Goal: Use online tool/utility: Utilize a website feature to perform a specific function

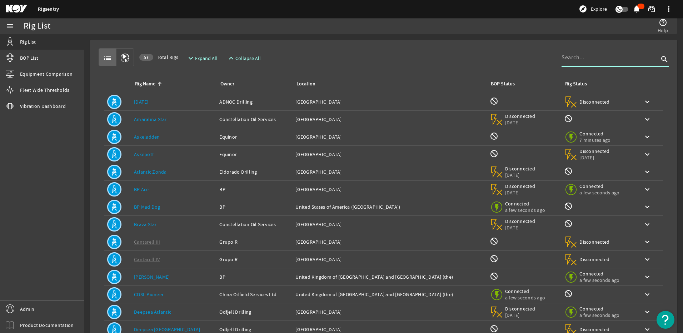
click at [565, 60] on input at bounding box center [610, 57] width 97 height 9
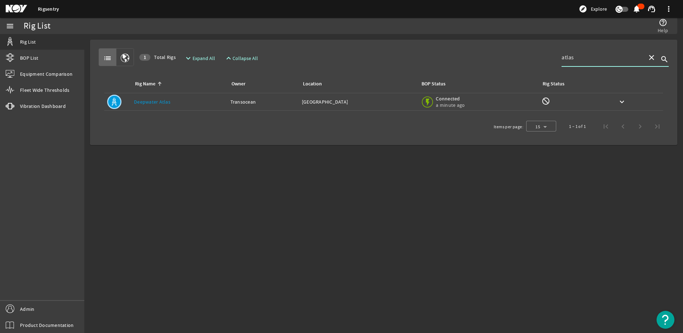
type input "atlas"
click at [164, 102] on link "Deepwater Atlas" at bounding box center [152, 102] width 36 height 6
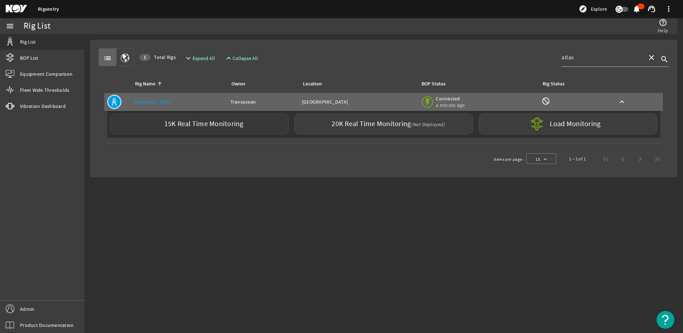
click at [206, 123] on label "15K Real Time Monitoring" at bounding box center [203, 124] width 79 height 8
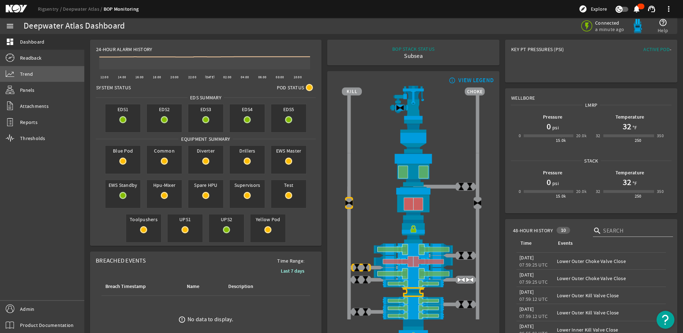
click at [25, 74] on span "Trend" at bounding box center [26, 73] width 13 height 7
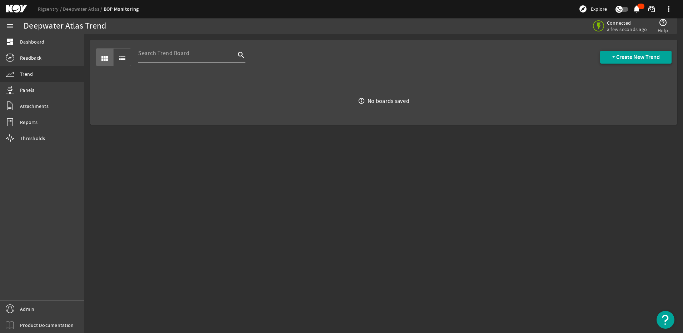
click at [608, 54] on span at bounding box center [635, 57] width 71 height 17
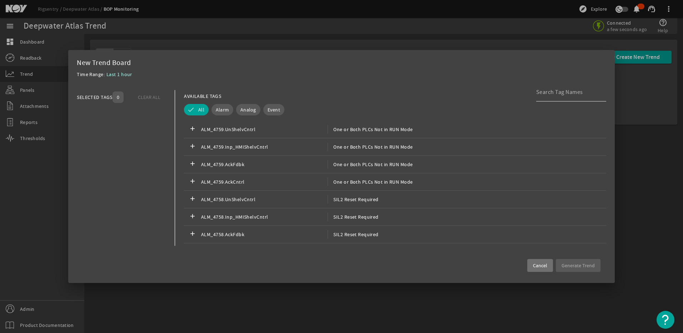
click at [551, 93] on input at bounding box center [568, 92] width 64 height 9
paste input "Diverter Panel Air Supply Pressure"
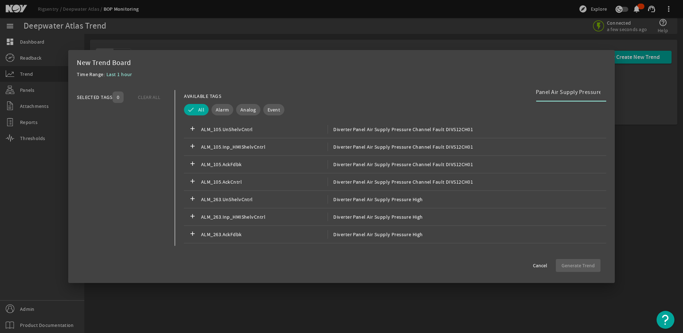
type input "Diverter Panel Air Supply Pressure"
click at [562, 95] on input "Diverter Panel Air Supply Pressure" at bounding box center [568, 92] width 64 height 9
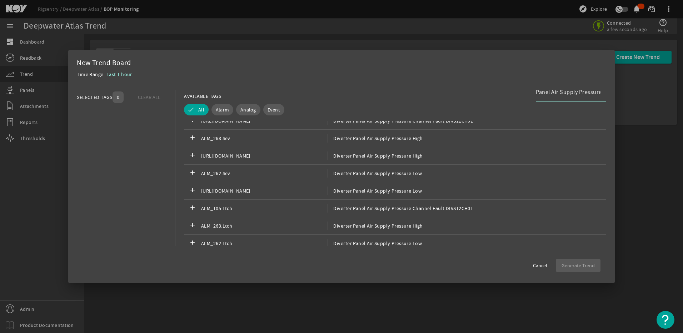
scroll to position [260, 0]
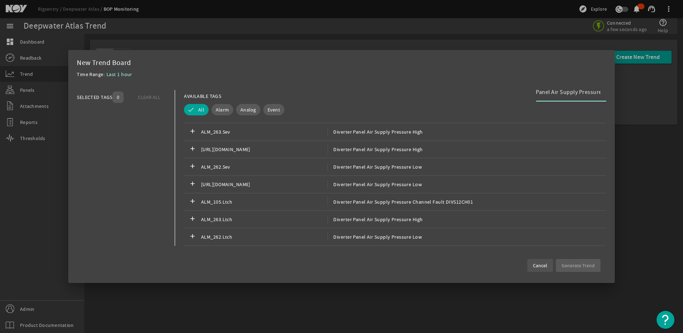
click at [551, 262] on span at bounding box center [540, 265] width 26 height 17
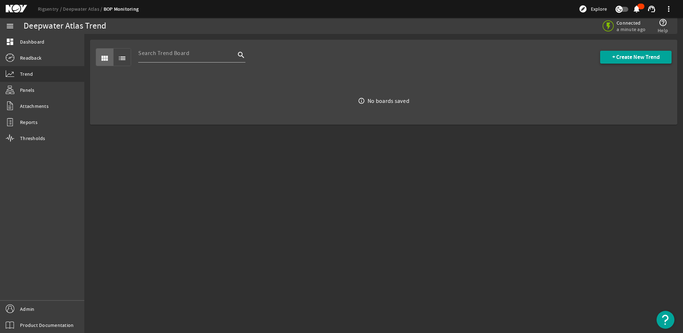
click at [626, 54] on span "+ Create New Trend" at bounding box center [636, 57] width 48 height 7
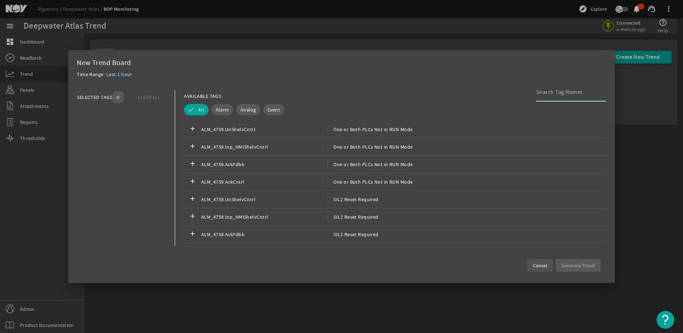
click at [542, 267] on span "Cancel" at bounding box center [540, 265] width 14 height 7
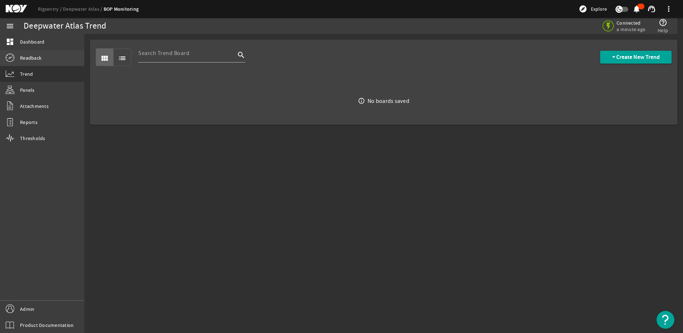
click at [29, 57] on span "Readback" at bounding box center [30, 57] width 21 height 7
click at [27, 41] on span "Dashboard" at bounding box center [32, 41] width 24 height 7
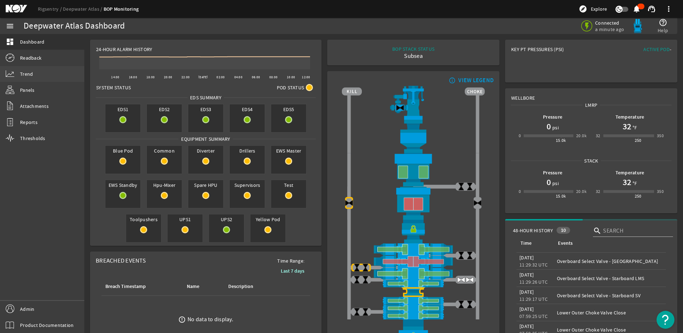
click at [30, 74] on span "Trend" at bounding box center [26, 73] width 13 height 7
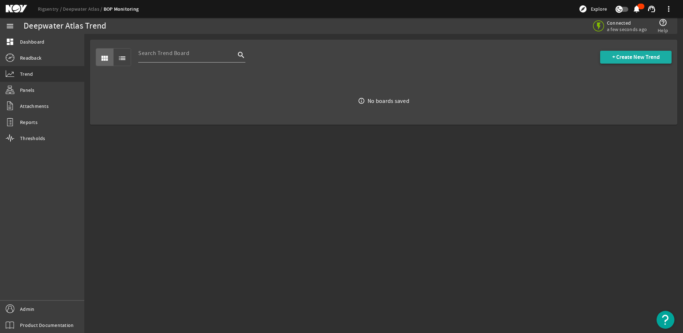
click at [644, 54] on span "+ Create New Trend" at bounding box center [636, 57] width 48 height 7
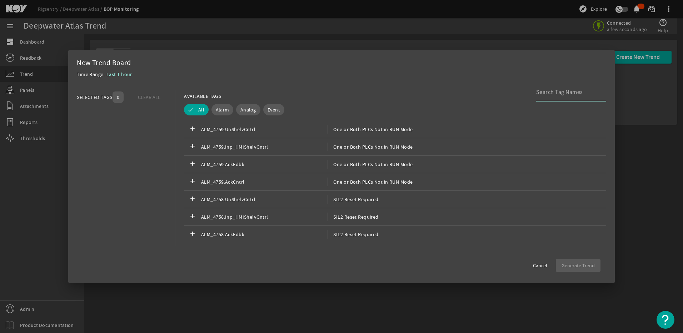
click at [549, 94] on input at bounding box center [568, 92] width 64 height 9
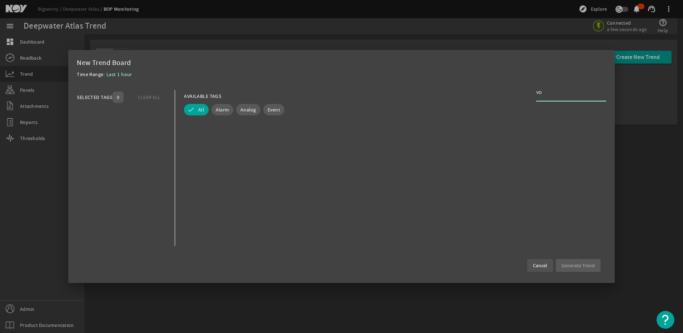
type input "v"
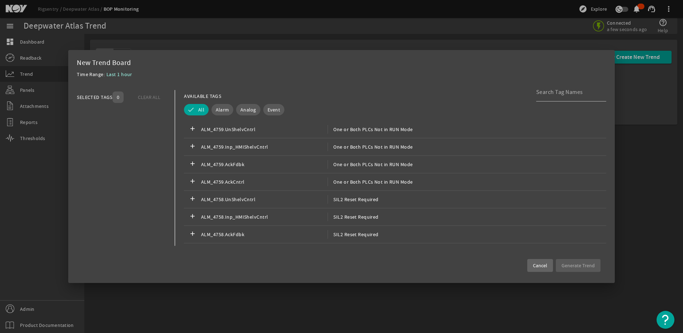
click at [543, 265] on span "Cancel" at bounding box center [540, 265] width 14 height 7
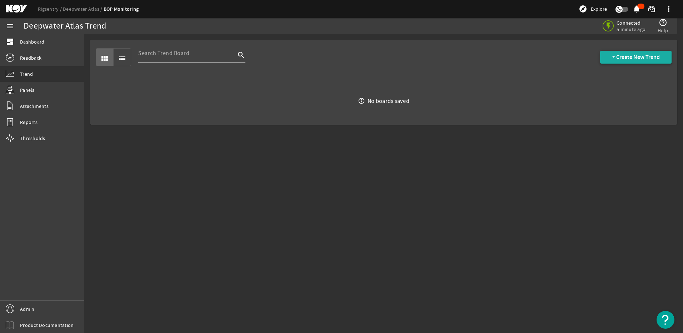
click at [617, 59] on span "+ Create New Trend" at bounding box center [636, 57] width 48 height 7
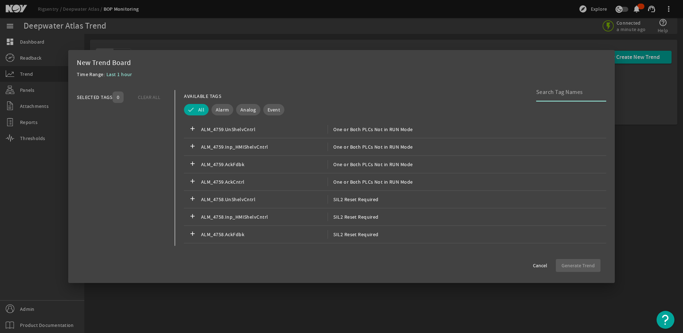
click at [555, 91] on input at bounding box center [568, 92] width 64 height 9
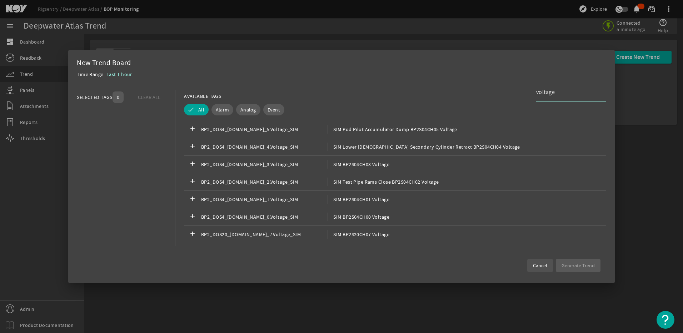
type input "voltage"
click at [536, 265] on span "Cancel" at bounding box center [540, 265] width 14 height 7
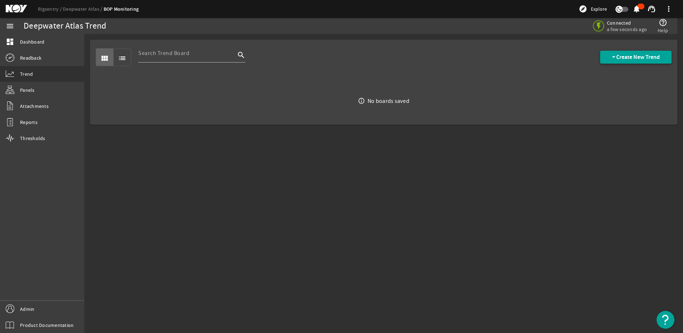
click at [608, 56] on span at bounding box center [635, 57] width 71 height 17
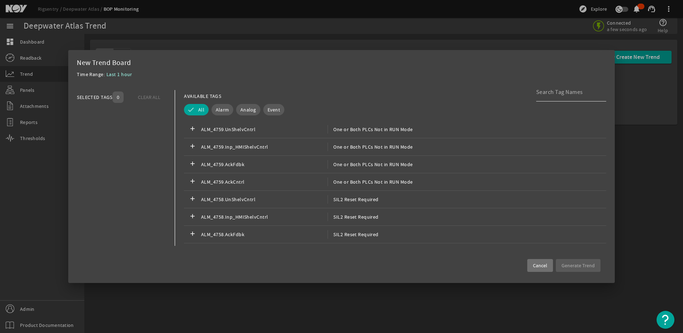
click at [559, 95] on input at bounding box center [568, 92] width 64 height 9
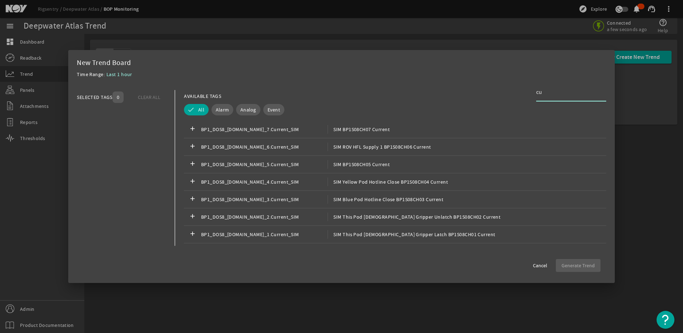
type input "c"
type input "voltage"
click at [542, 266] on span "Cancel" at bounding box center [540, 265] width 14 height 7
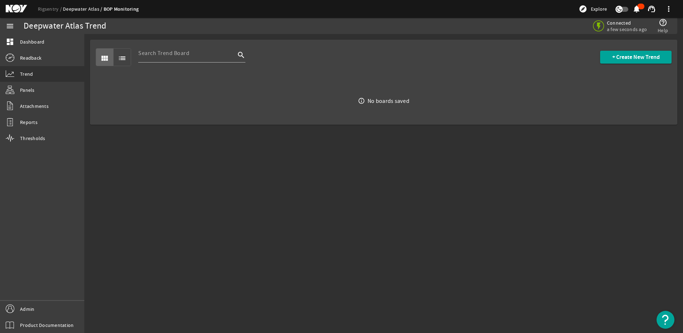
click at [73, 10] on link "Deepwater Atlas" at bounding box center [83, 9] width 41 height 6
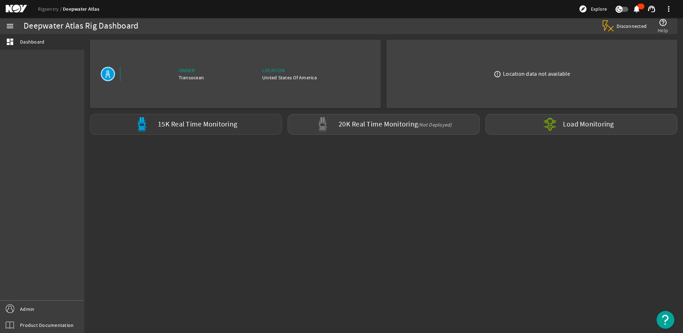
click at [184, 124] on label "15K Real Time Monitoring" at bounding box center [197, 125] width 79 height 8
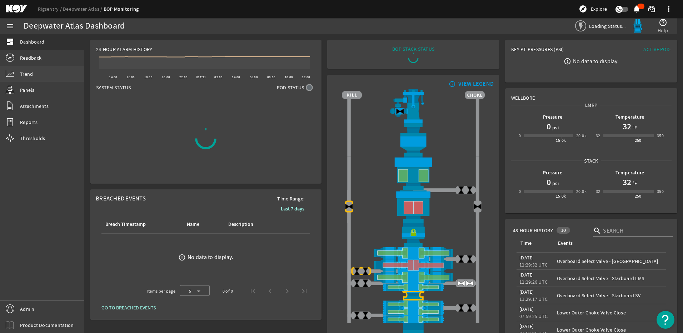
click at [24, 78] on link "Trend" at bounding box center [42, 74] width 84 height 16
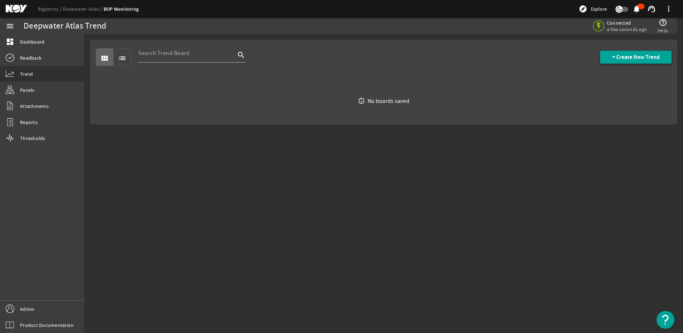
click at [631, 50] on span at bounding box center [635, 57] width 71 height 17
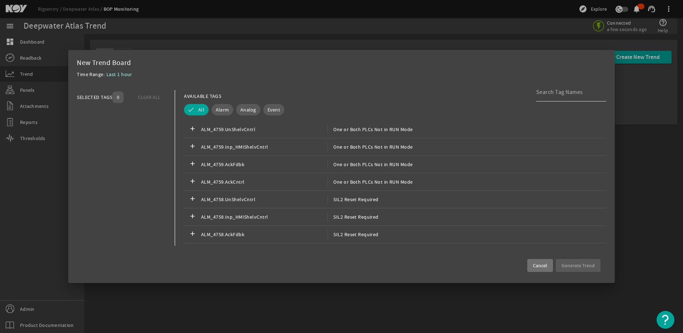
click at [586, 94] on input at bounding box center [568, 92] width 64 height 9
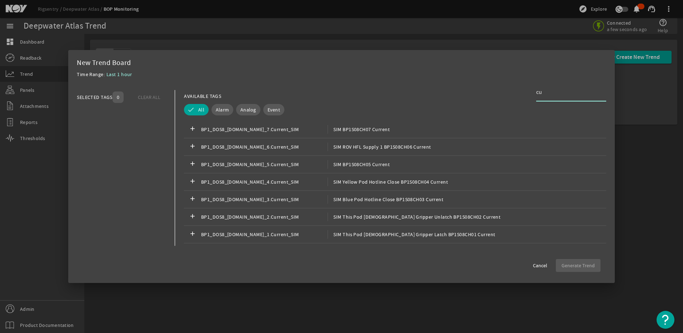
type input "c"
type input "voltage"
click at [538, 263] on span "Cancel" at bounding box center [540, 265] width 14 height 7
